Goal: Task Accomplishment & Management: Use online tool/utility

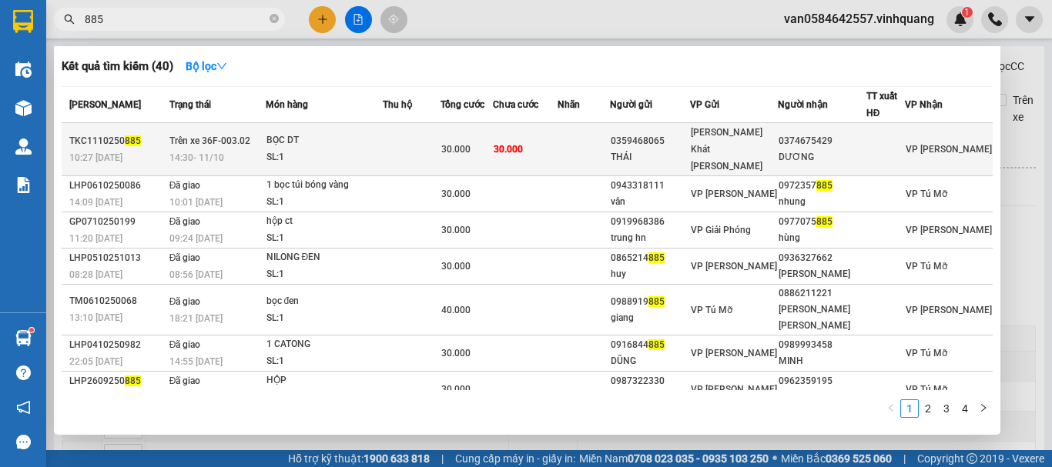
scroll to position [400, 0]
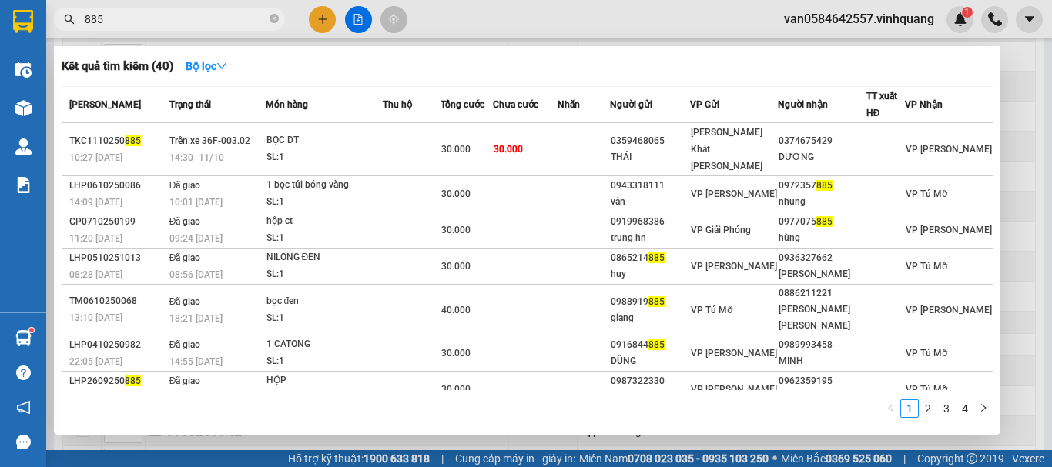
click at [166, 18] on input "885" at bounding box center [176, 19] width 182 height 17
type input "8"
click at [182, 29] on span "885" at bounding box center [169, 19] width 231 height 23
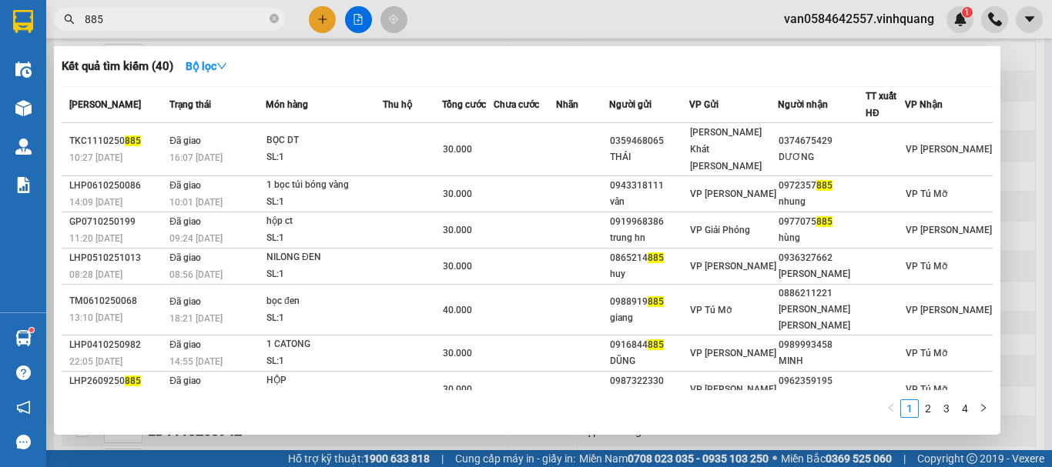
click at [115, 23] on input "885" at bounding box center [176, 19] width 182 height 17
click at [115, 24] on input "885" at bounding box center [176, 19] width 182 height 17
paste input "0913247120"
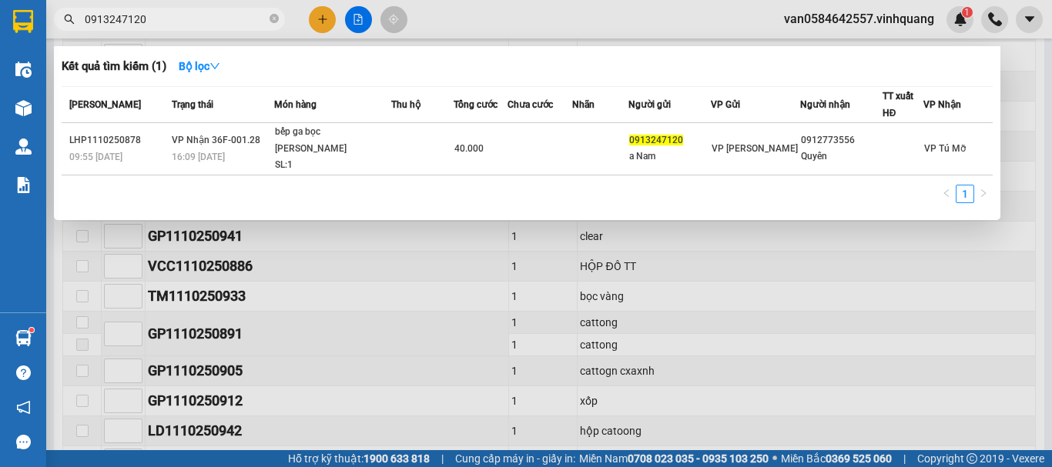
click at [173, 25] on input "0913247120" at bounding box center [176, 19] width 182 height 17
click at [186, 17] on input "0913247120" at bounding box center [176, 19] width 182 height 17
click at [182, 24] on input "0913247120" at bounding box center [176, 19] width 182 height 17
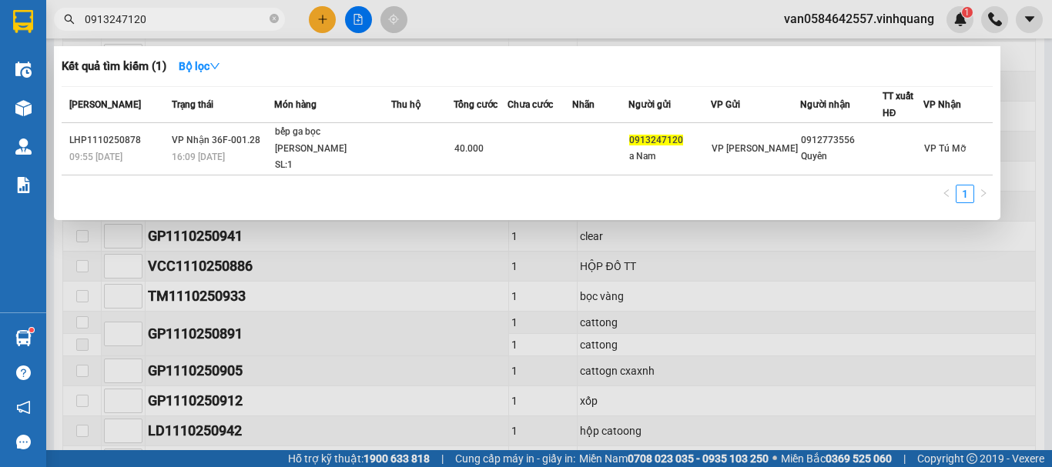
paste input "364877738"
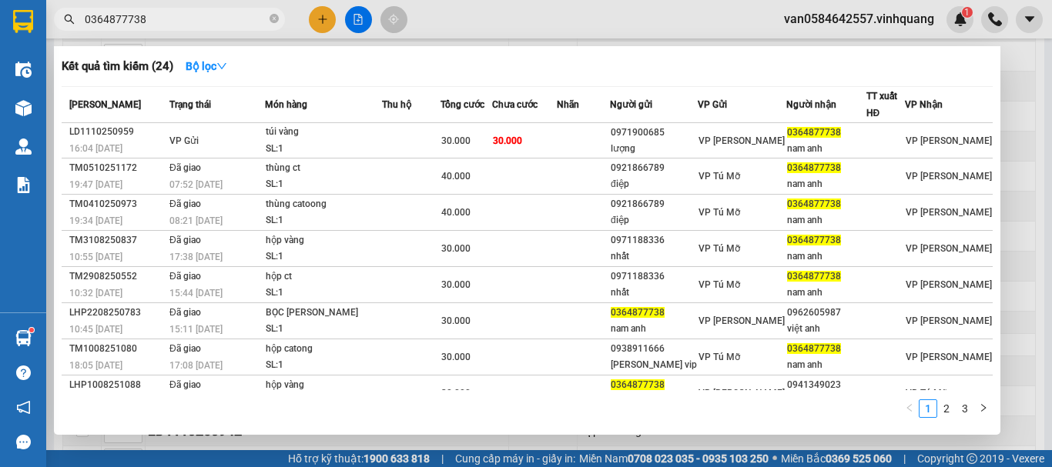
click at [153, 17] on input "0364877738" at bounding box center [176, 19] width 182 height 17
click at [153, 15] on input "0364877738" at bounding box center [176, 19] width 182 height 17
click at [156, 14] on input "0364877738" at bounding box center [176, 19] width 182 height 17
paste input "867526667"
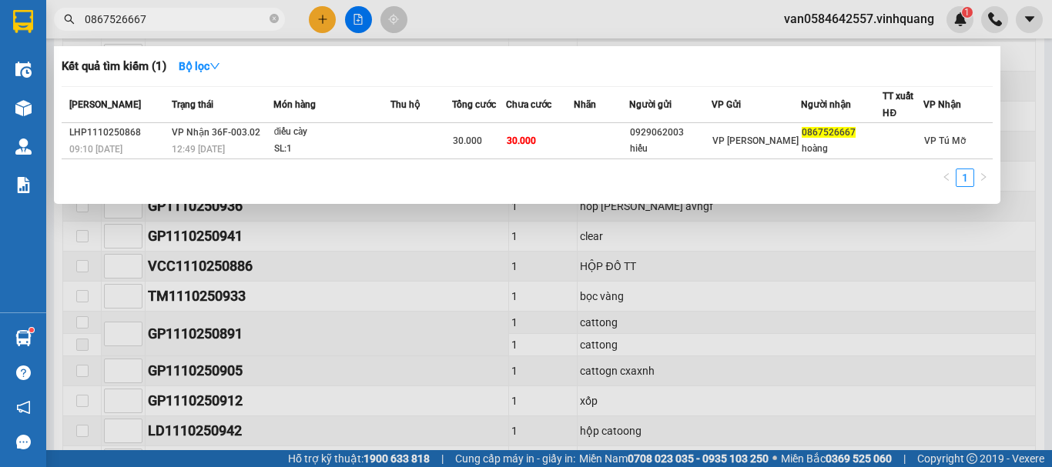
click at [143, 22] on input "0867526667" at bounding box center [176, 19] width 182 height 17
paste input "986876363"
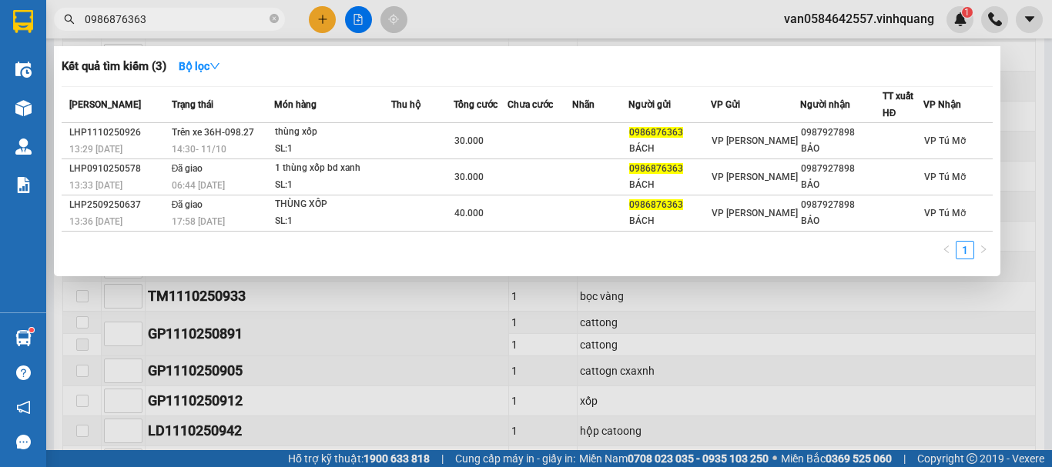
click at [142, 15] on input "0986876363" at bounding box center [176, 19] width 182 height 17
paste input "836989779"
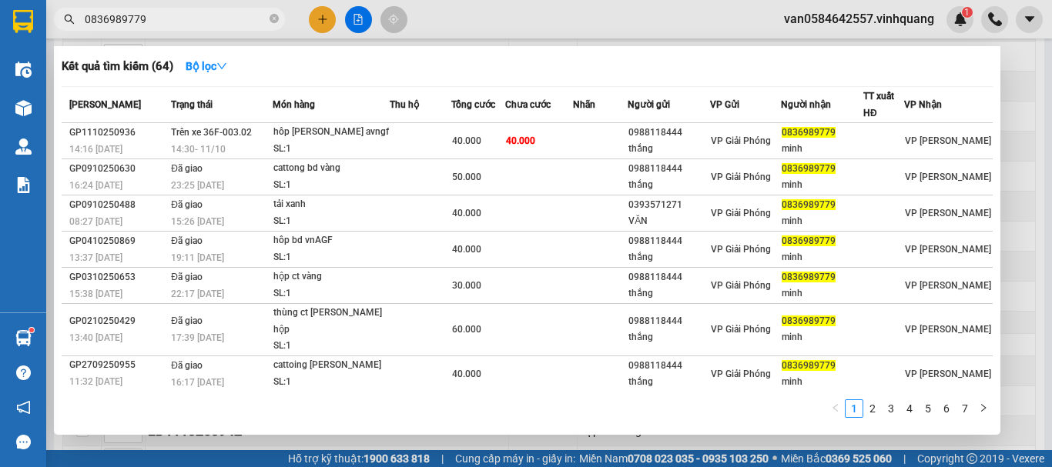
click at [152, 17] on input "0836989779" at bounding box center [176, 19] width 182 height 17
paste input "34225929"
type input "0342259299"
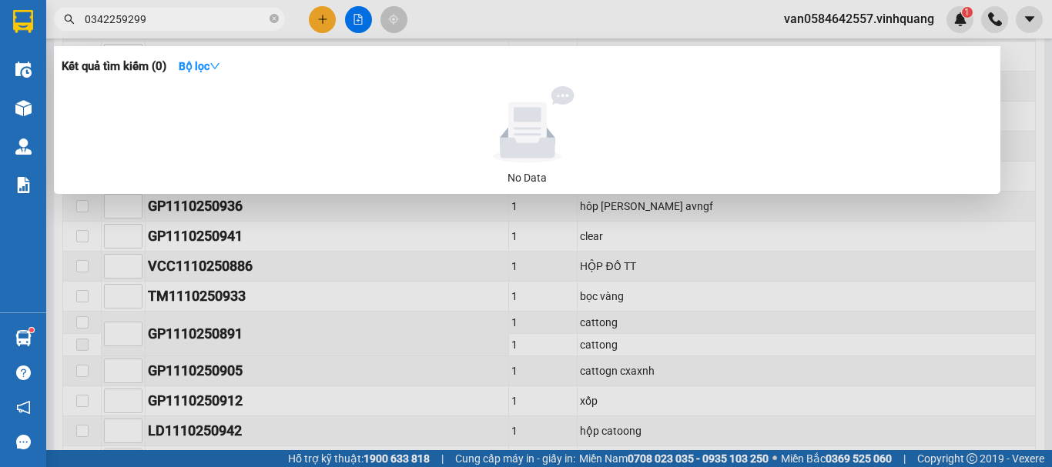
click at [151, 18] on input "0342259299" at bounding box center [176, 19] width 182 height 17
click at [152, 20] on input "0342259299" at bounding box center [176, 19] width 182 height 17
click at [151, 20] on input "0342259299" at bounding box center [176, 19] width 182 height 17
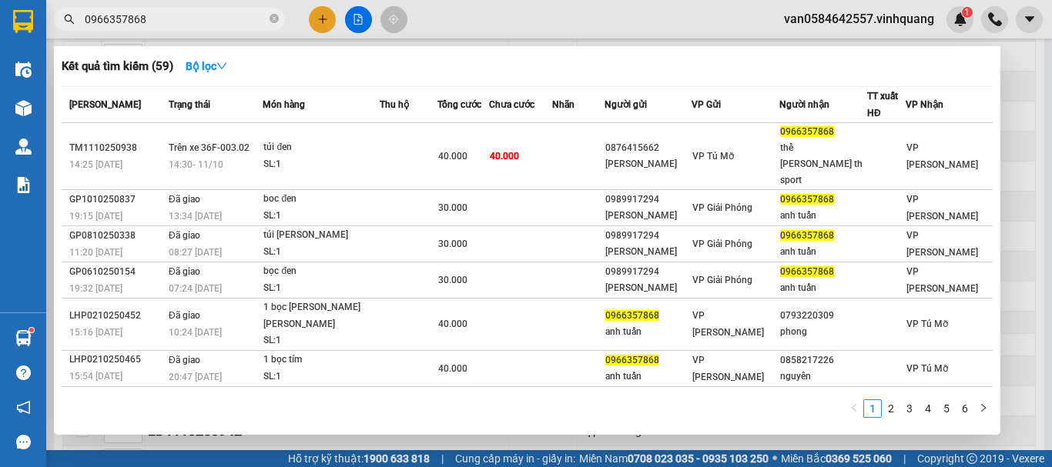
click at [156, 13] on input "0966357868" at bounding box center [176, 19] width 182 height 17
click at [156, 14] on input "0966357868" at bounding box center [176, 19] width 182 height 17
paste input "78894385"
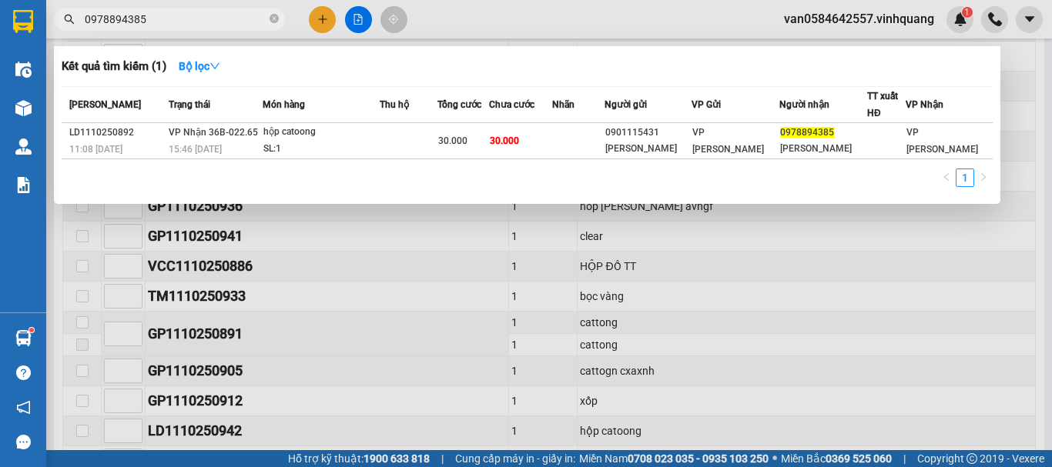
click at [180, 20] on input "0978894385" at bounding box center [176, 19] width 182 height 17
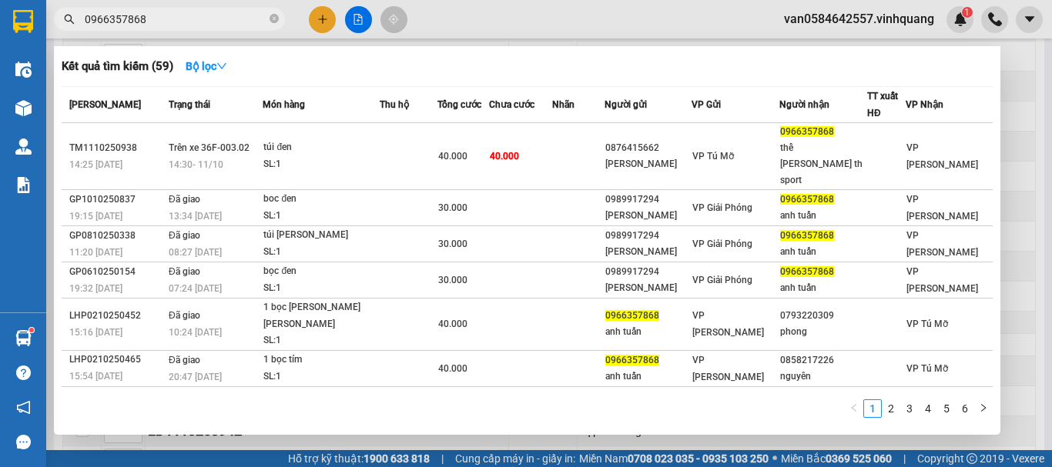
click at [198, 17] on input "0966357868" at bounding box center [176, 19] width 182 height 17
click at [142, 14] on input "0966357868" at bounding box center [176, 19] width 182 height 17
paste input "83212566"
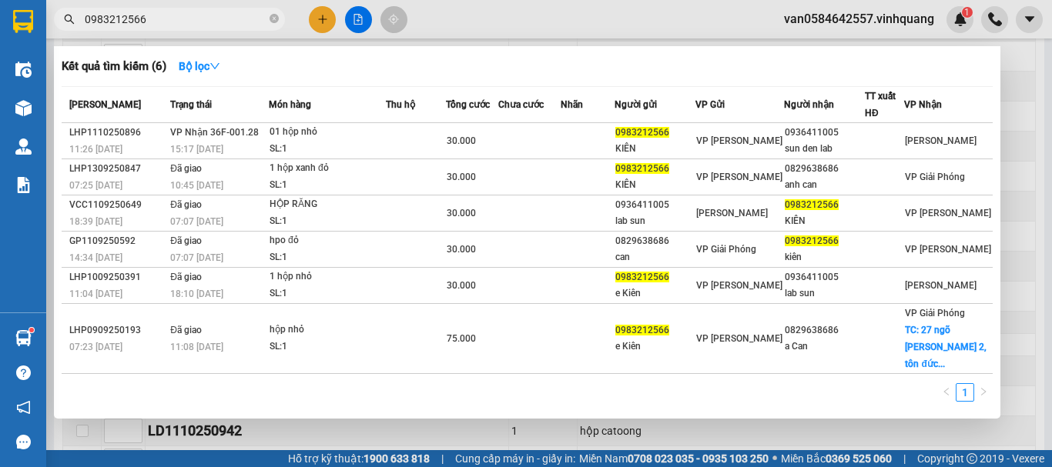
click at [162, 18] on input "0983212566" at bounding box center [176, 19] width 182 height 17
paste input "5462577"
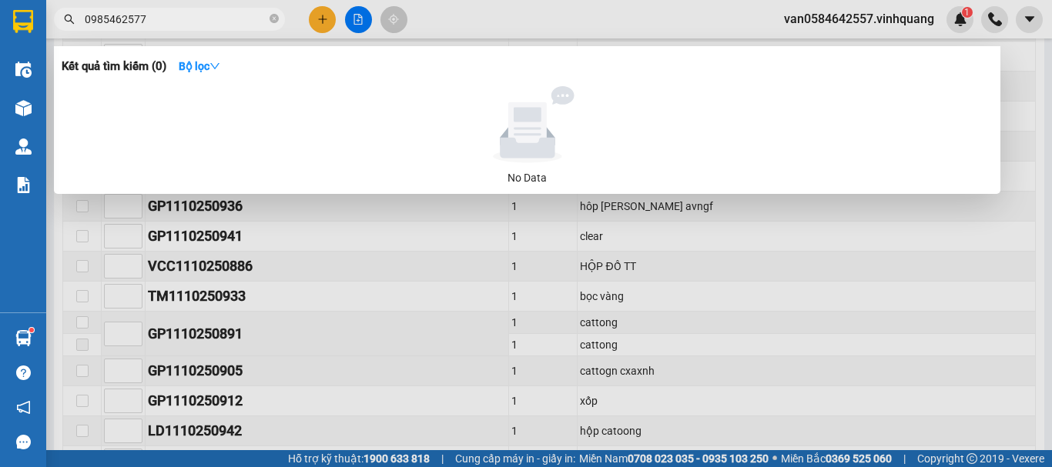
click at [165, 12] on input "0985462577" at bounding box center [176, 19] width 182 height 17
paste input "text"
type input "0"
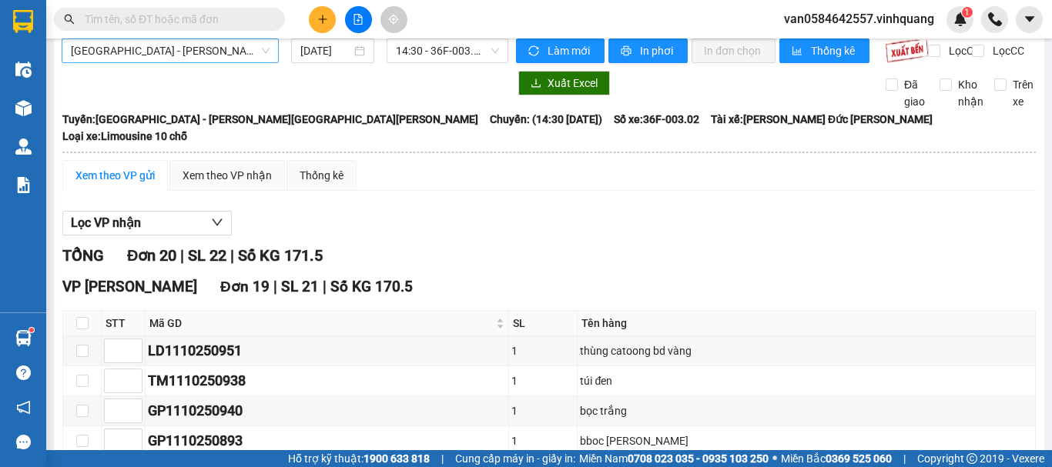
scroll to position [0, 0]
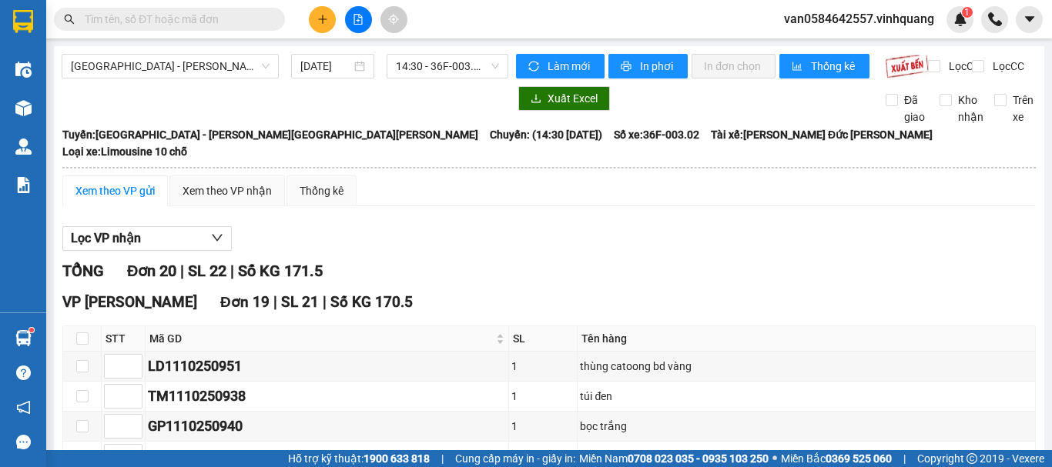
click at [202, 12] on input "text" at bounding box center [176, 19] width 182 height 17
click at [246, 15] on input "text" at bounding box center [176, 19] width 182 height 17
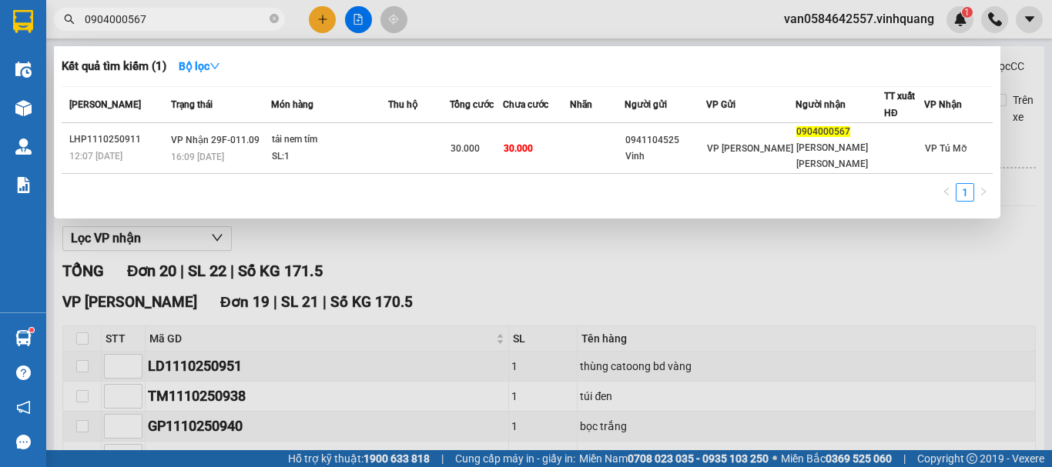
type input "0904000567"
